Goal: Transaction & Acquisition: Register for event/course

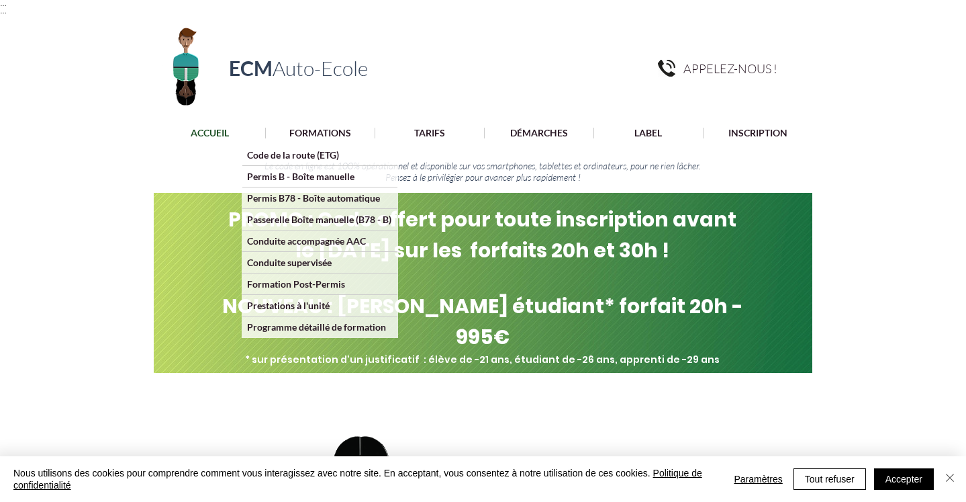
click at [954, 479] on img "Fermer" at bounding box center [950, 477] width 16 height 16
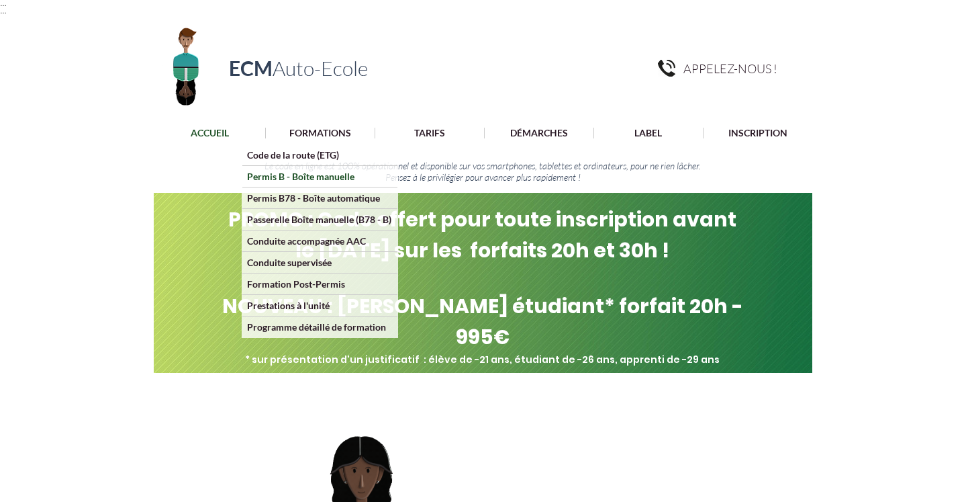
click at [306, 175] on p "Permis B - Boîte manuelle" at bounding box center [300, 176] width 117 height 21
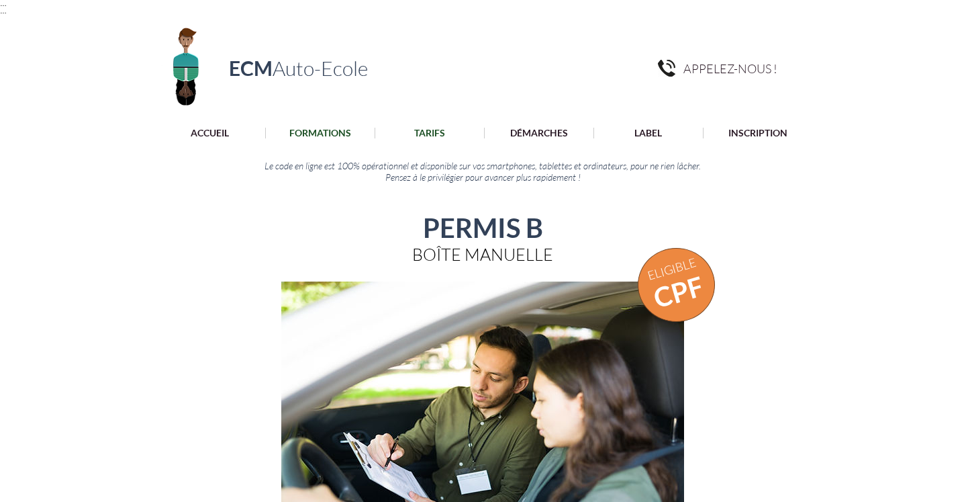
click at [428, 130] on p "TARIFS" at bounding box center [430, 133] width 44 height 11
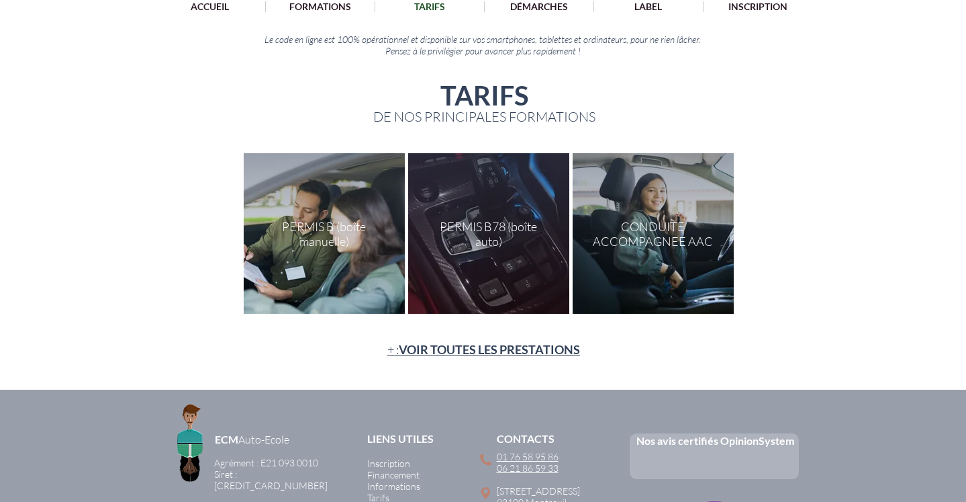
scroll to position [136, 0]
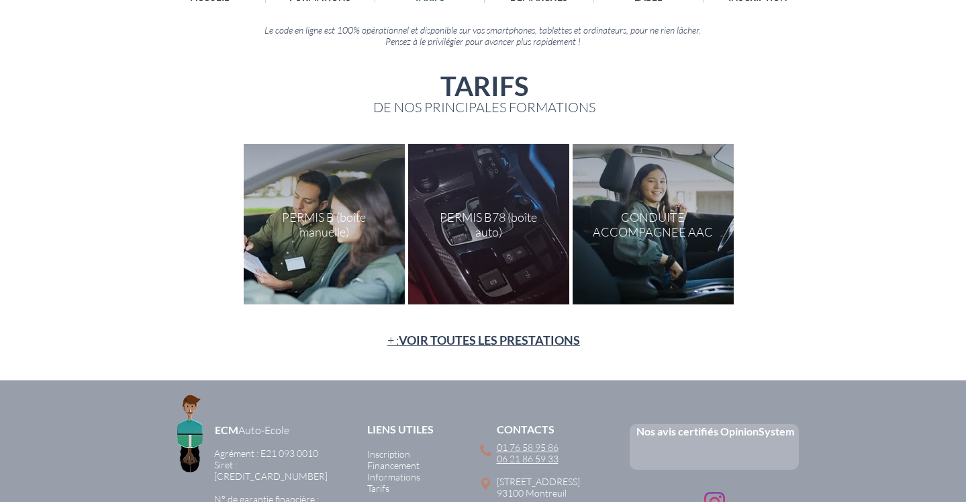
click at [303, 199] on div at bounding box center [324, 224] width 161 height 161
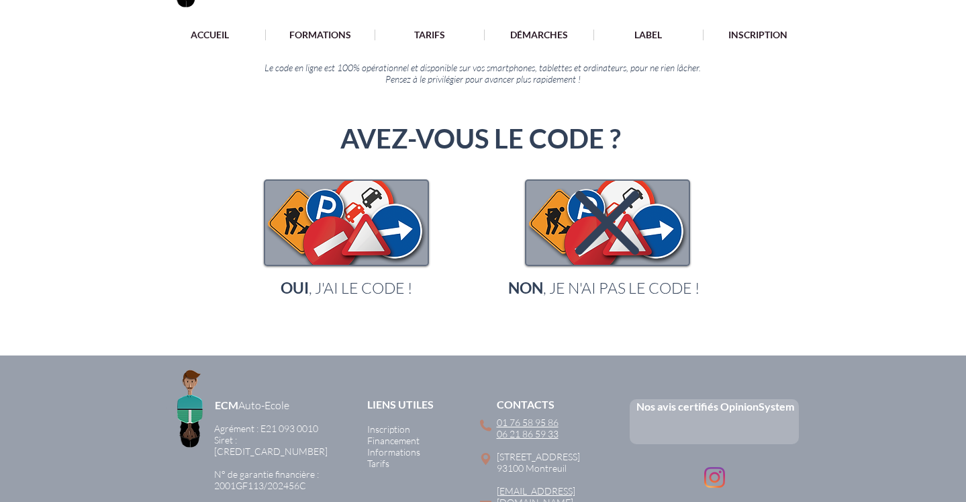
scroll to position [101, 0]
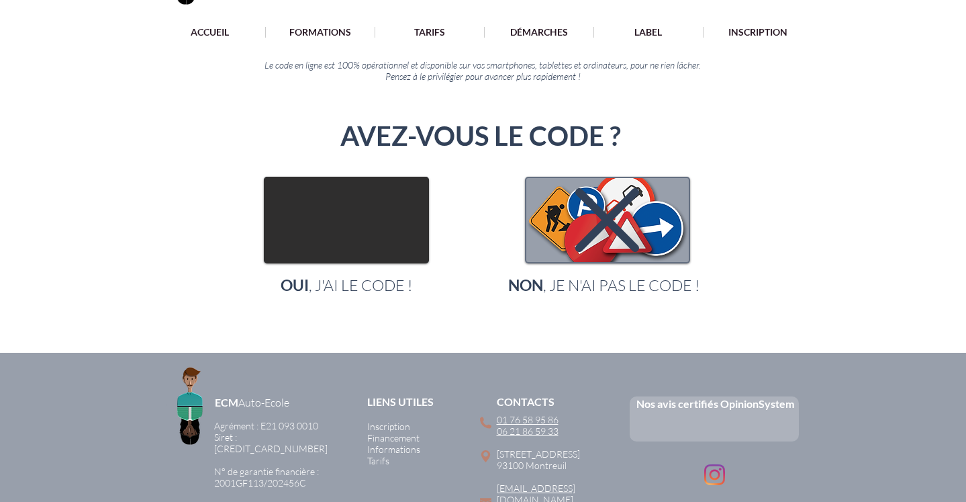
click at [380, 205] on img "main content" at bounding box center [346, 220] width 163 height 84
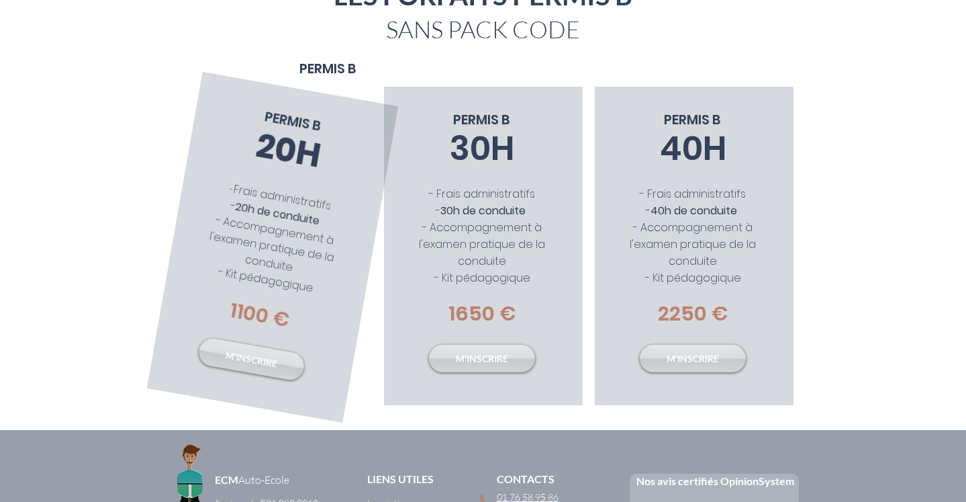
scroll to position [253, 0]
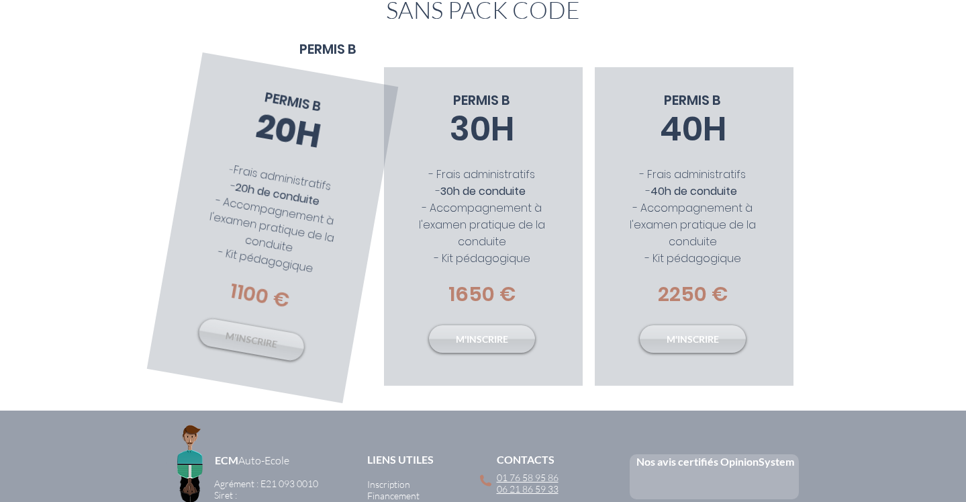
click at [268, 328] on link "M'INSCRIRE" at bounding box center [251, 340] width 109 height 46
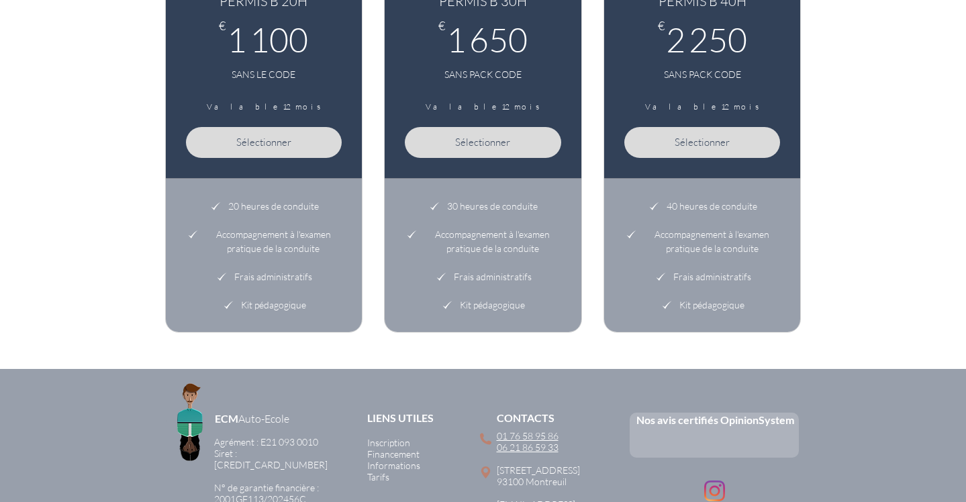
scroll to position [768, 0]
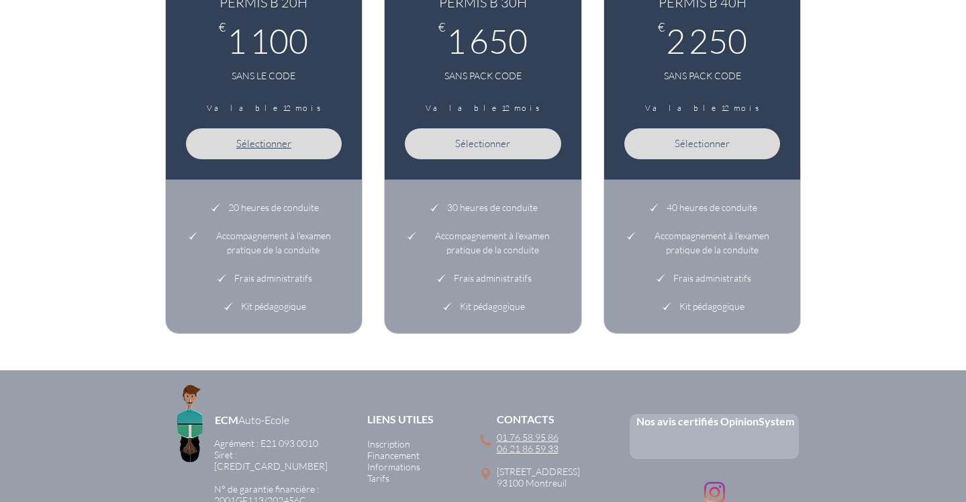
click at [254, 136] on button "Sélectionner" at bounding box center [264, 143] width 156 height 31
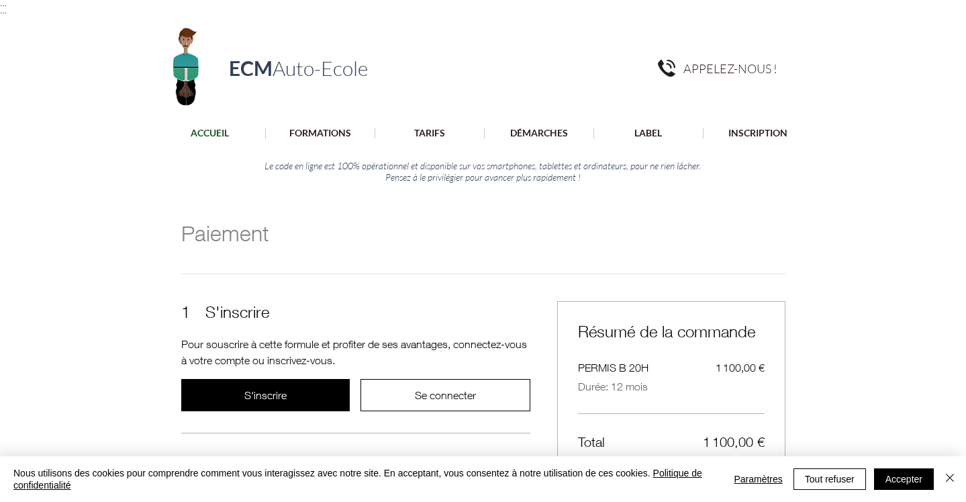
click at [199, 128] on p "ACCUEIL" at bounding box center [210, 133] width 52 height 11
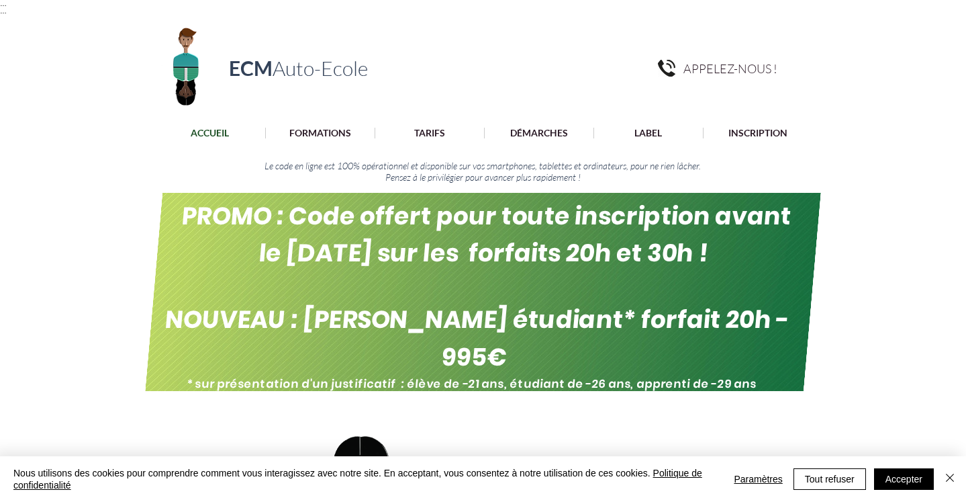
click at [386, 304] on span "NOUVEAU : [PERSON_NAME] étudiant* forfait 20h - 995€" at bounding box center [477, 338] width 629 height 72
click at [424, 242] on span "PROMO : Code offert pour toute inscription avant le [DATE] sur les forfaits 20h…" at bounding box center [486, 234] width 613 height 72
click at [506, 365] on img "main content" at bounding box center [483, 292] width 676 height 198
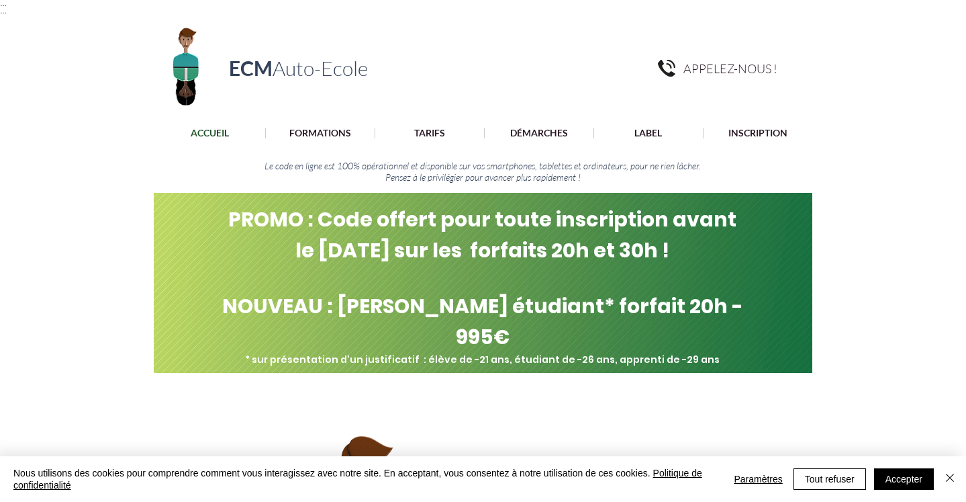
click at [437, 125] on div at bounding box center [483, 133] width 966 height 26
click at [426, 136] on p "TARIFS" at bounding box center [430, 133] width 44 height 11
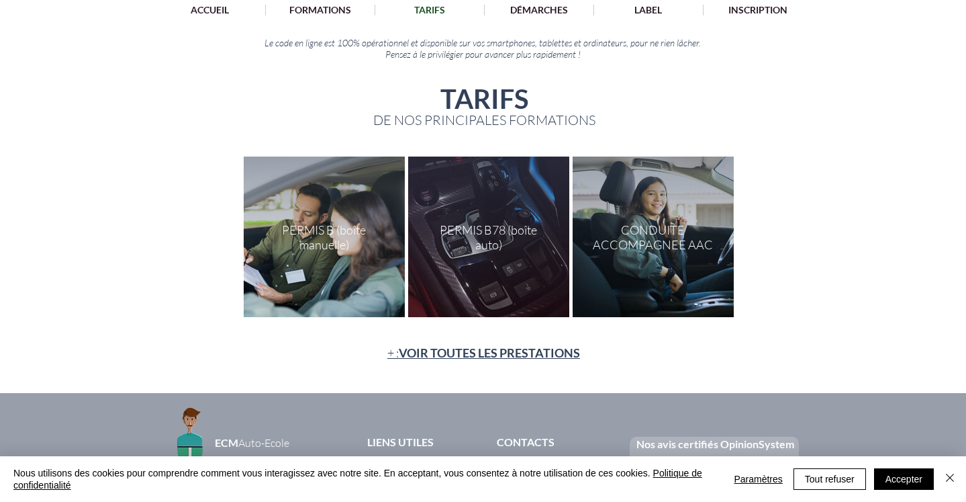
scroll to position [139, 0]
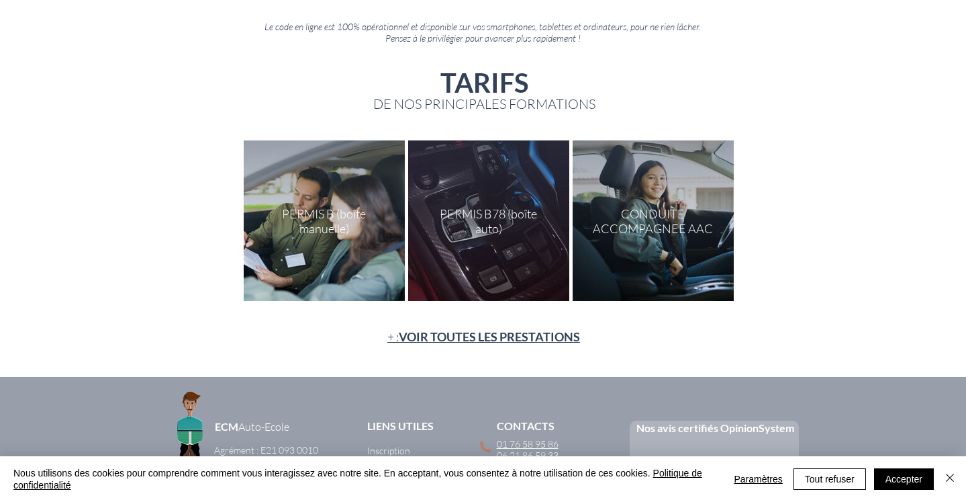
click at [428, 342] on span "VOIR TOUTES LES PRESTATIONS" at bounding box center [489, 336] width 181 height 15
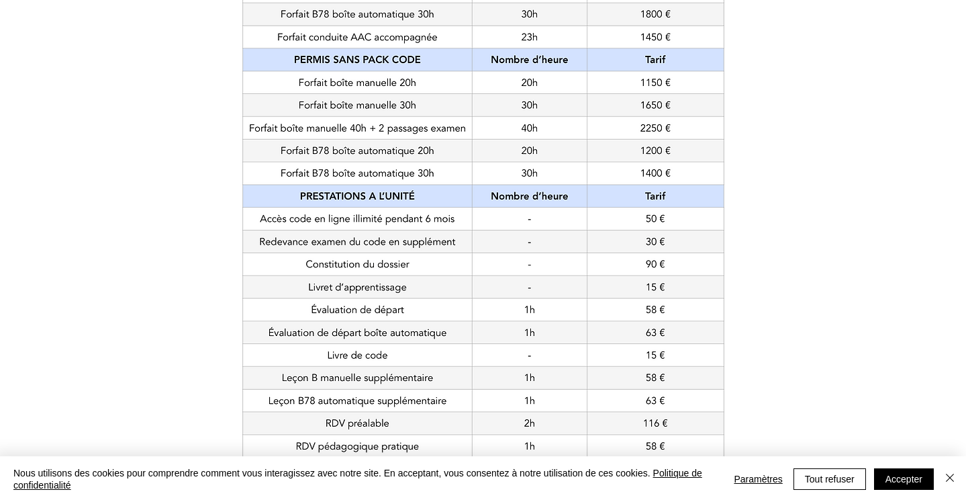
scroll to position [443, 0]
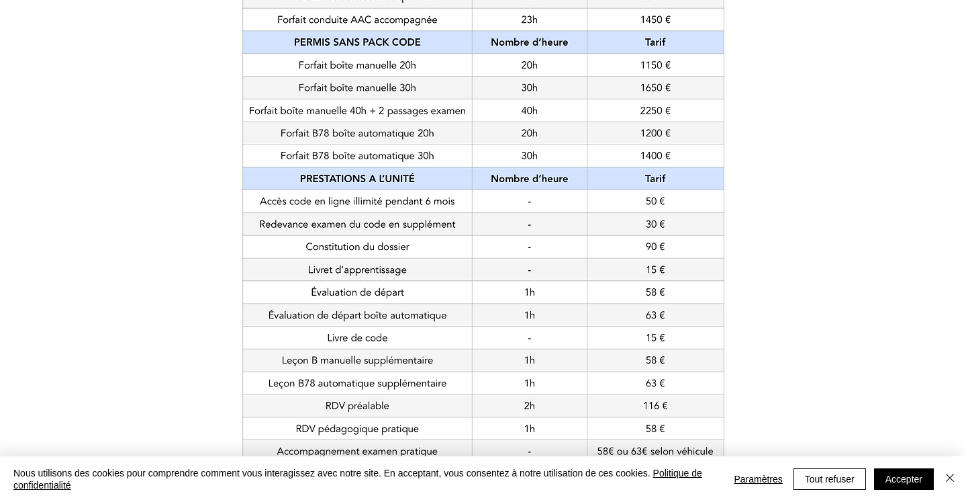
click at [647, 357] on img at bounding box center [483, 204] width 594 height 756
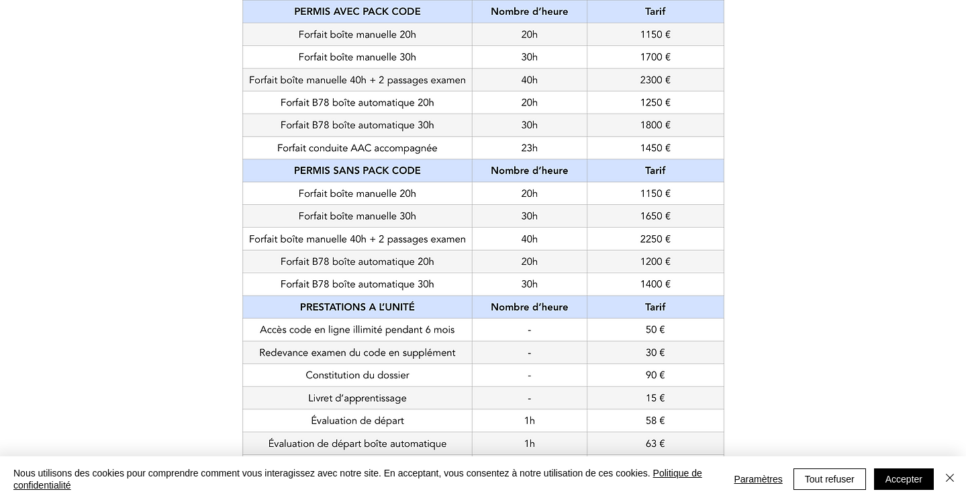
scroll to position [313, 0]
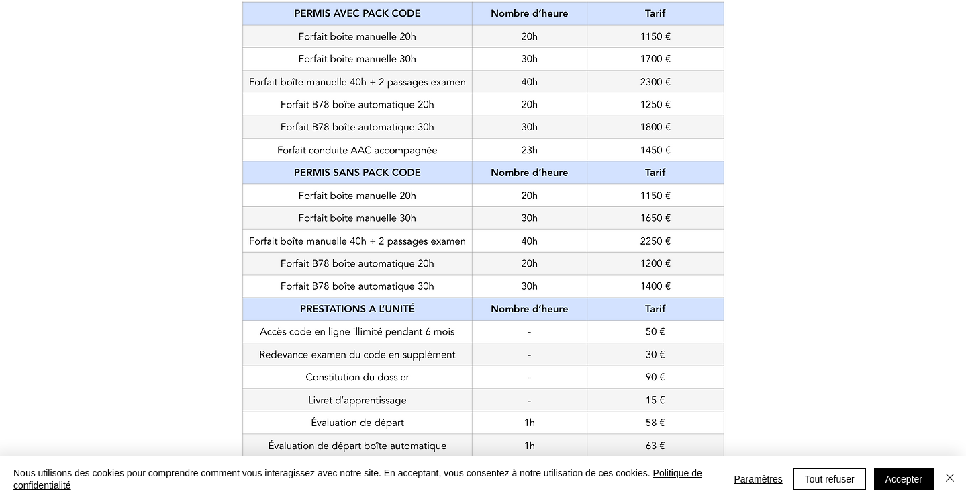
click at [741, 209] on img at bounding box center [483, 334] width 594 height 756
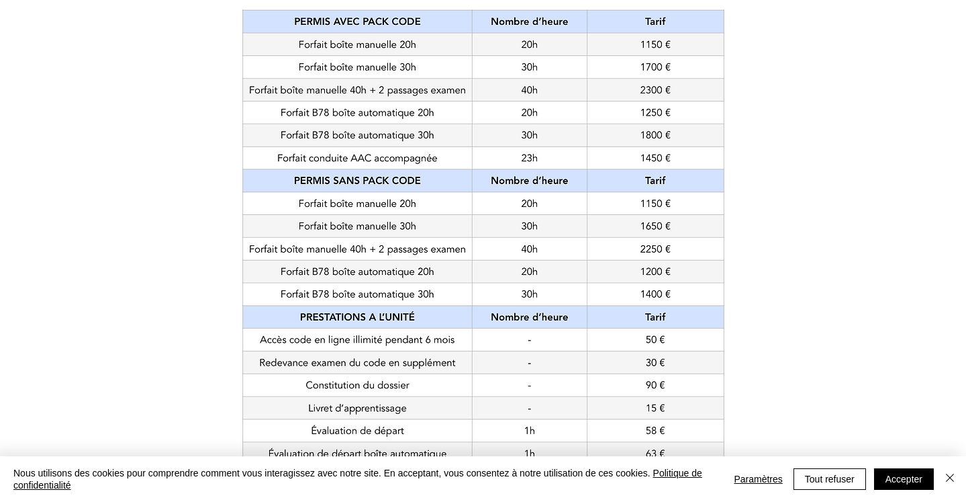
scroll to position [305, 0]
click at [840, 474] on button "Tout refuser" at bounding box center [830, 478] width 73 height 21
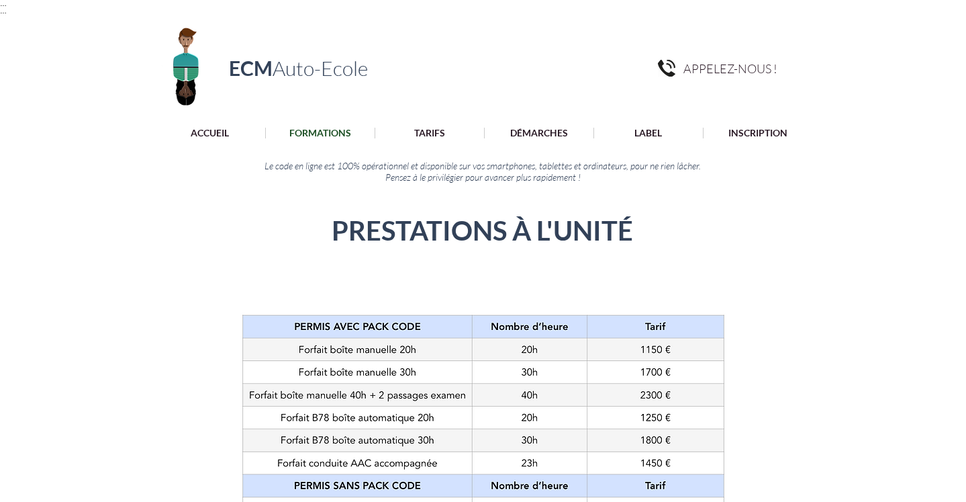
scroll to position [0, 0]
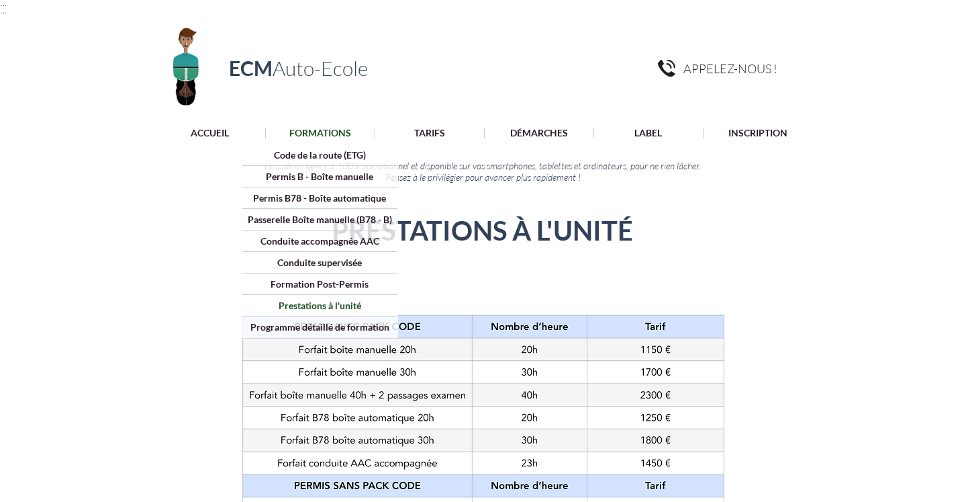
click at [330, 177] on p "Permis B - Boîte manuelle" at bounding box center [319, 176] width 117 height 21
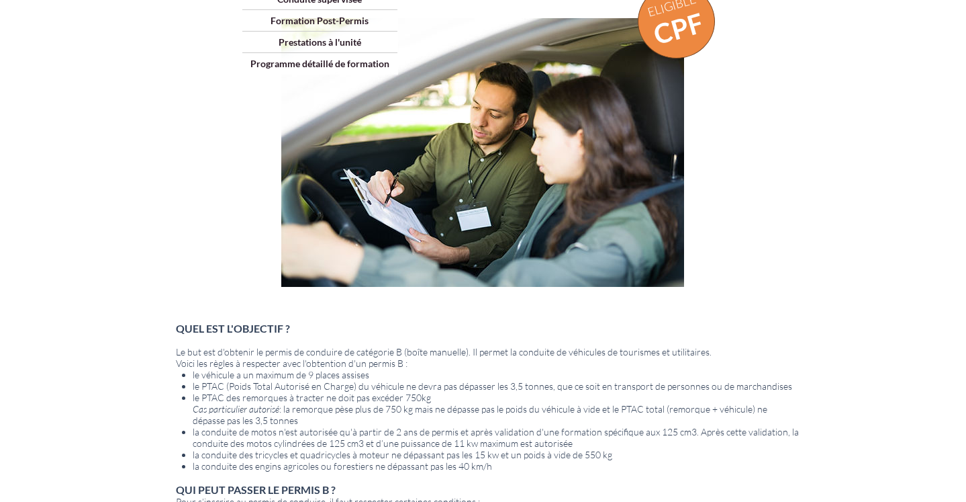
click at [168, 300] on div "main content" at bounding box center [483, 330] width 966 height 803
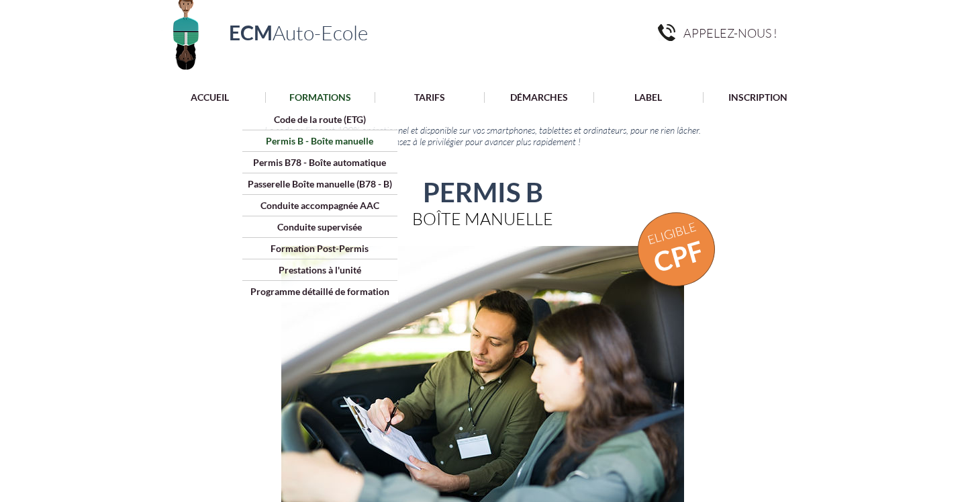
scroll to position [32, 0]
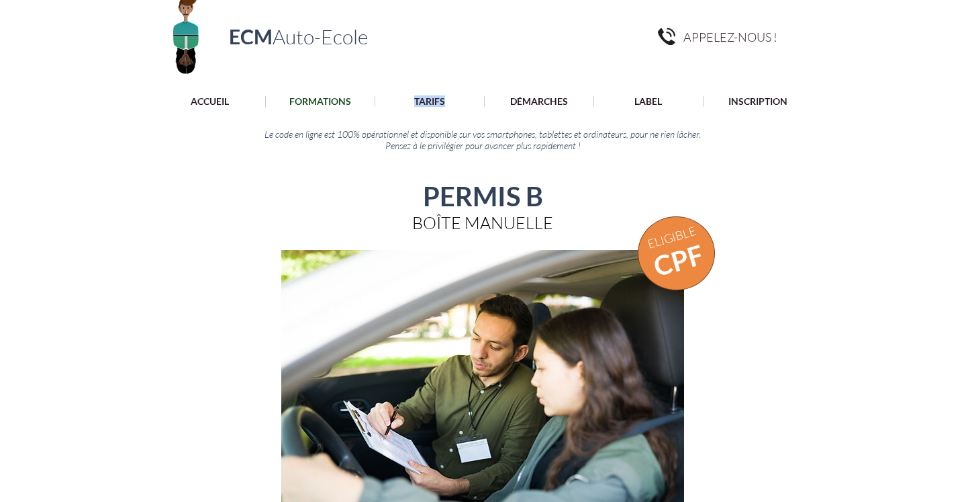
click at [426, 47] on div "ECM Auto-Ecole APPELEZ-NOUS ! ACCUEIL FORMATIONS Code de la route (ETG) Permis …" at bounding box center [483, 72] width 966 height 178
click at [428, 100] on p "TARIFS" at bounding box center [430, 101] width 44 height 11
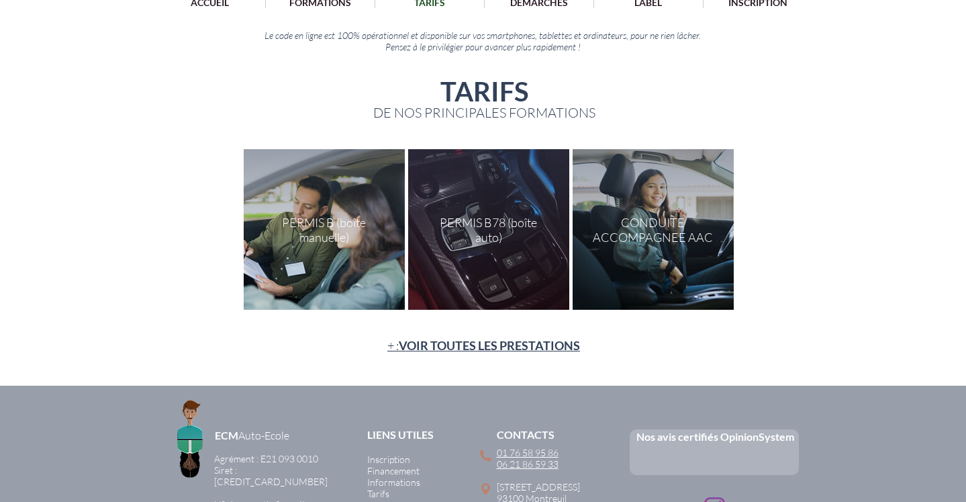
scroll to position [128, 0]
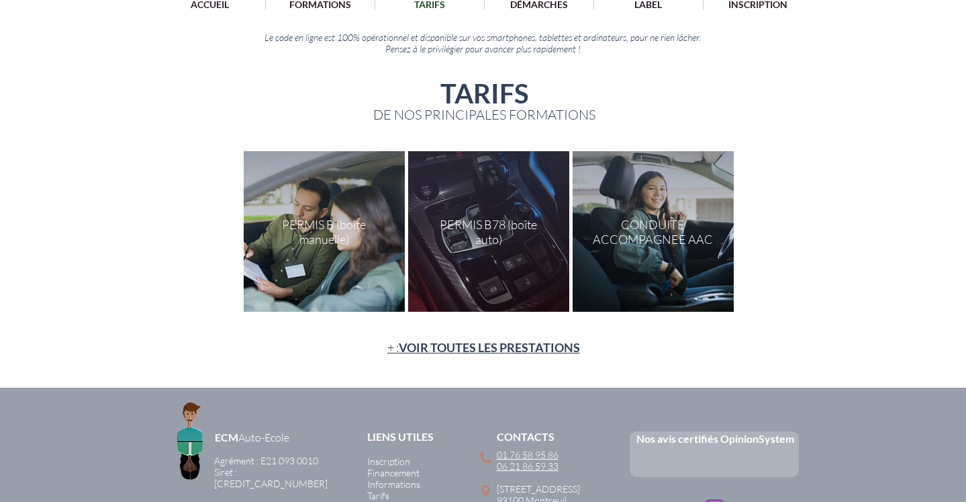
click at [310, 226] on div "main content" at bounding box center [324, 231] width 161 height 161
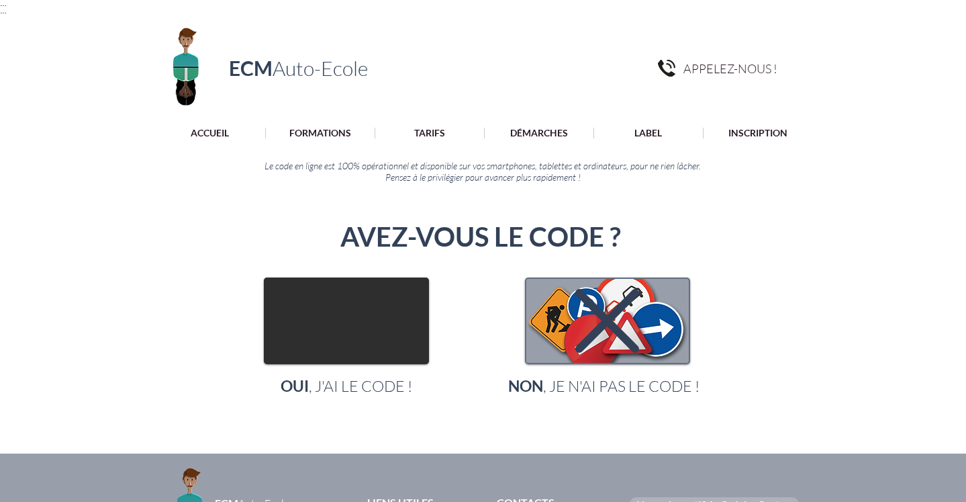
click at [333, 314] on img "main content" at bounding box center [346, 321] width 163 height 84
